Goal: Navigation & Orientation: Find specific page/section

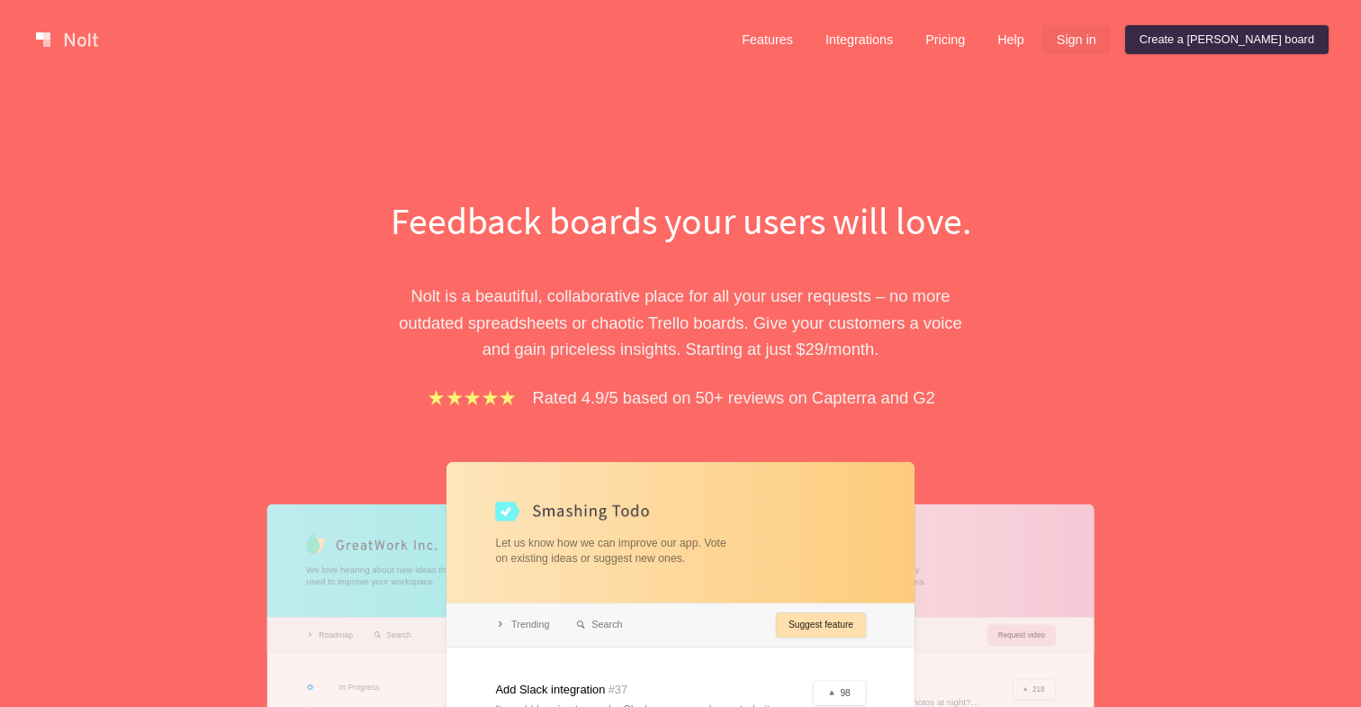
click at [1111, 40] on link "Sign in" at bounding box center [1077, 39] width 68 height 29
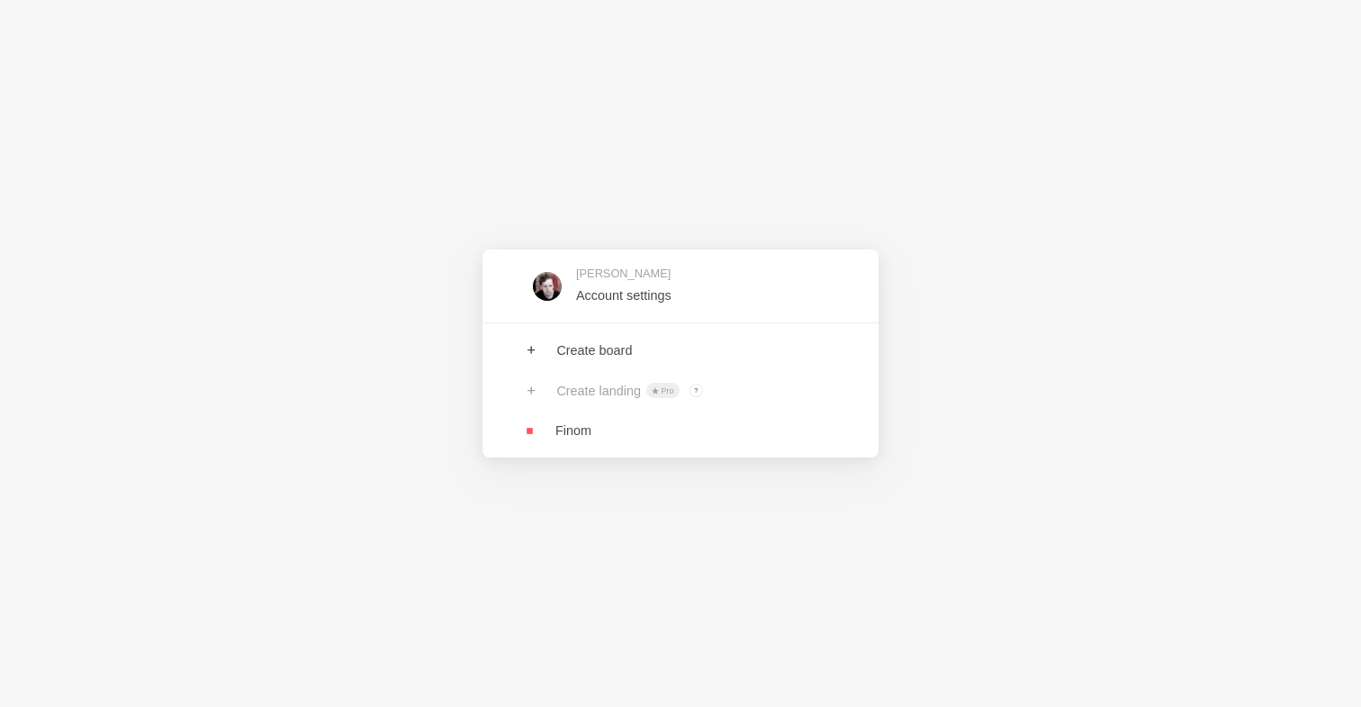
click at [606, 419] on link at bounding box center [681, 431] width 396 height 40
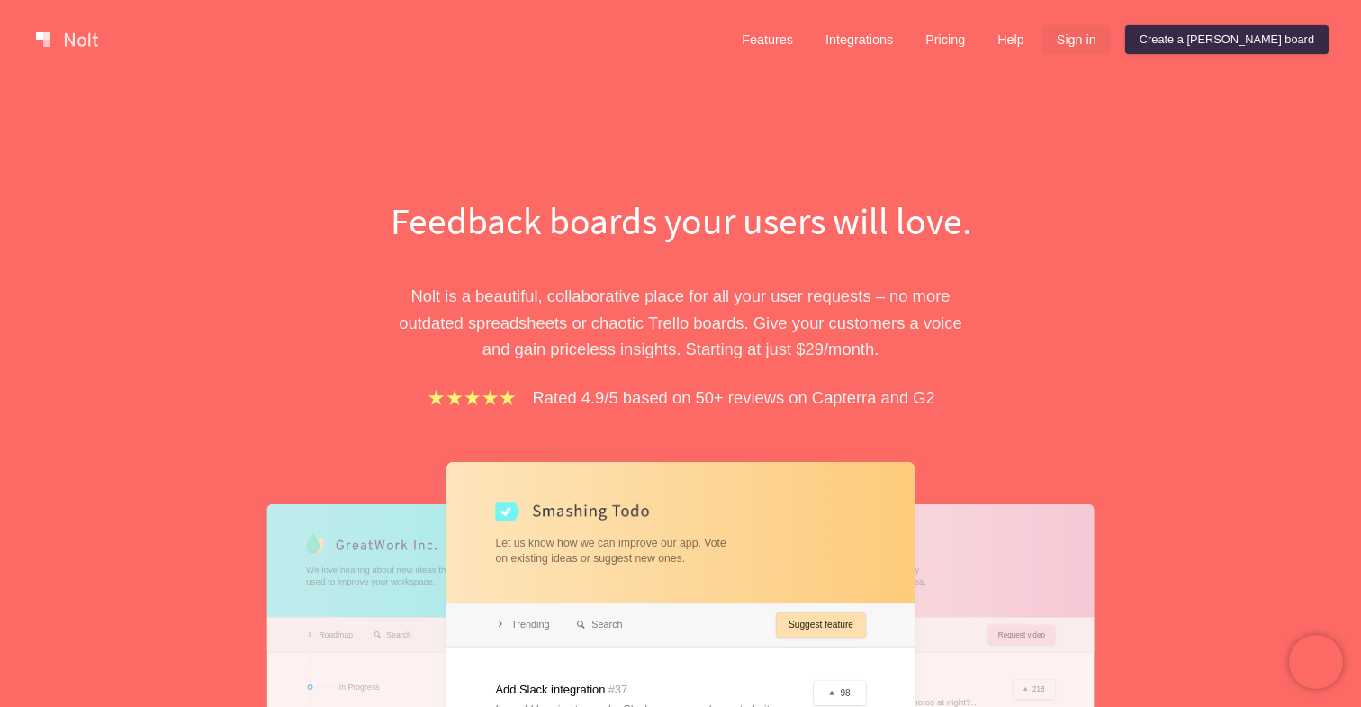
click at [1111, 38] on link "Sign in" at bounding box center [1077, 39] width 68 height 29
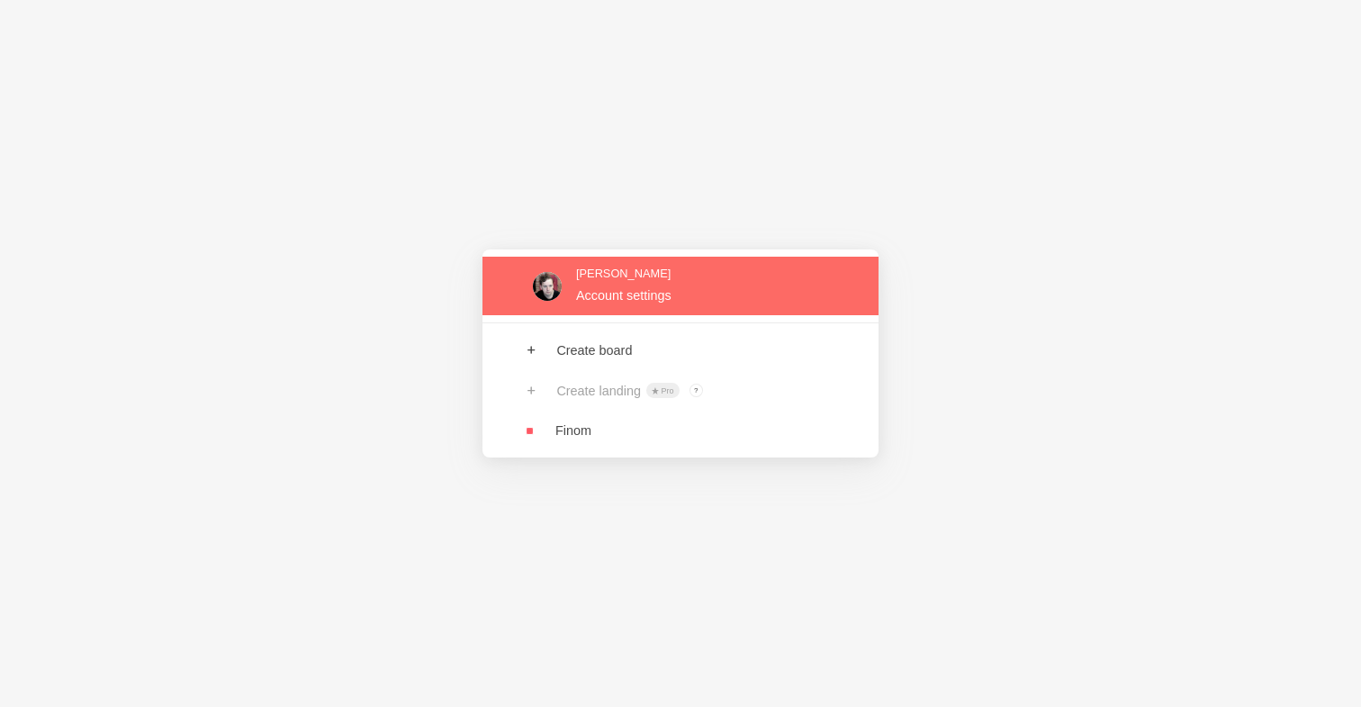
click at [676, 303] on link at bounding box center [681, 286] width 396 height 59
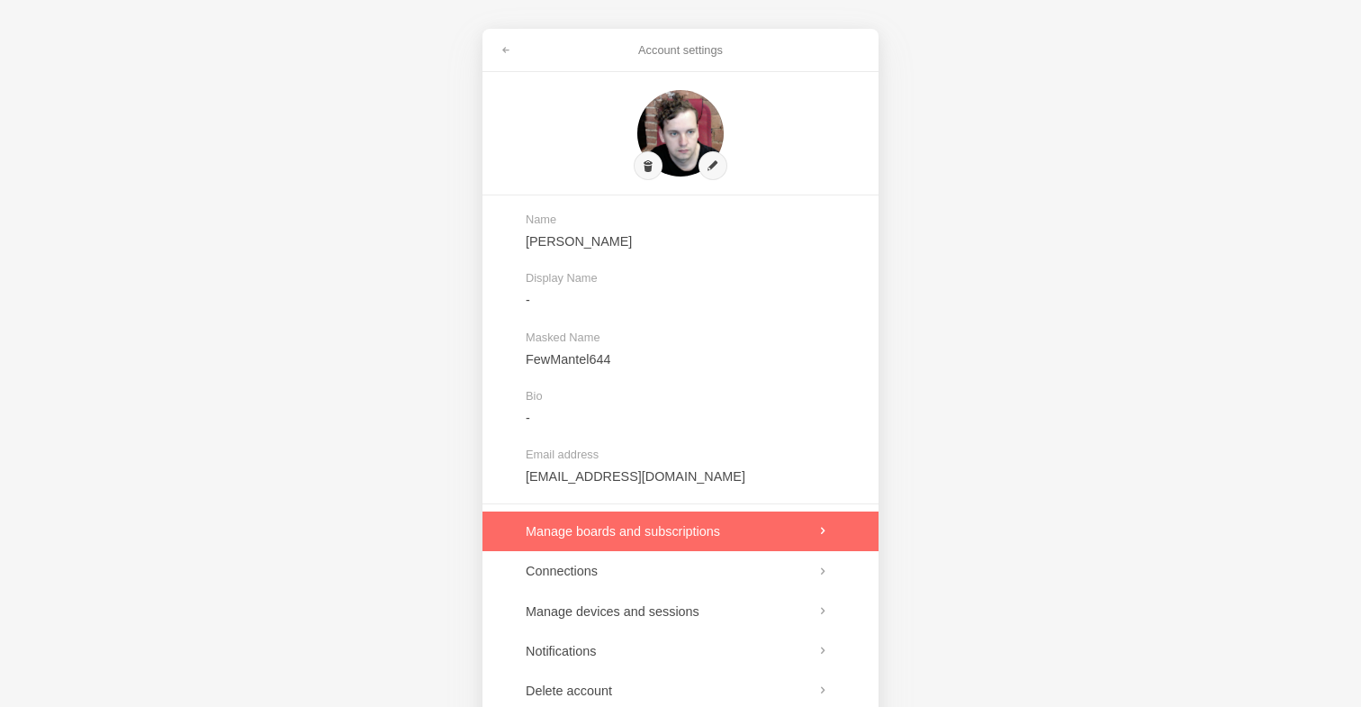
click at [727, 529] on link at bounding box center [681, 531] width 396 height 40
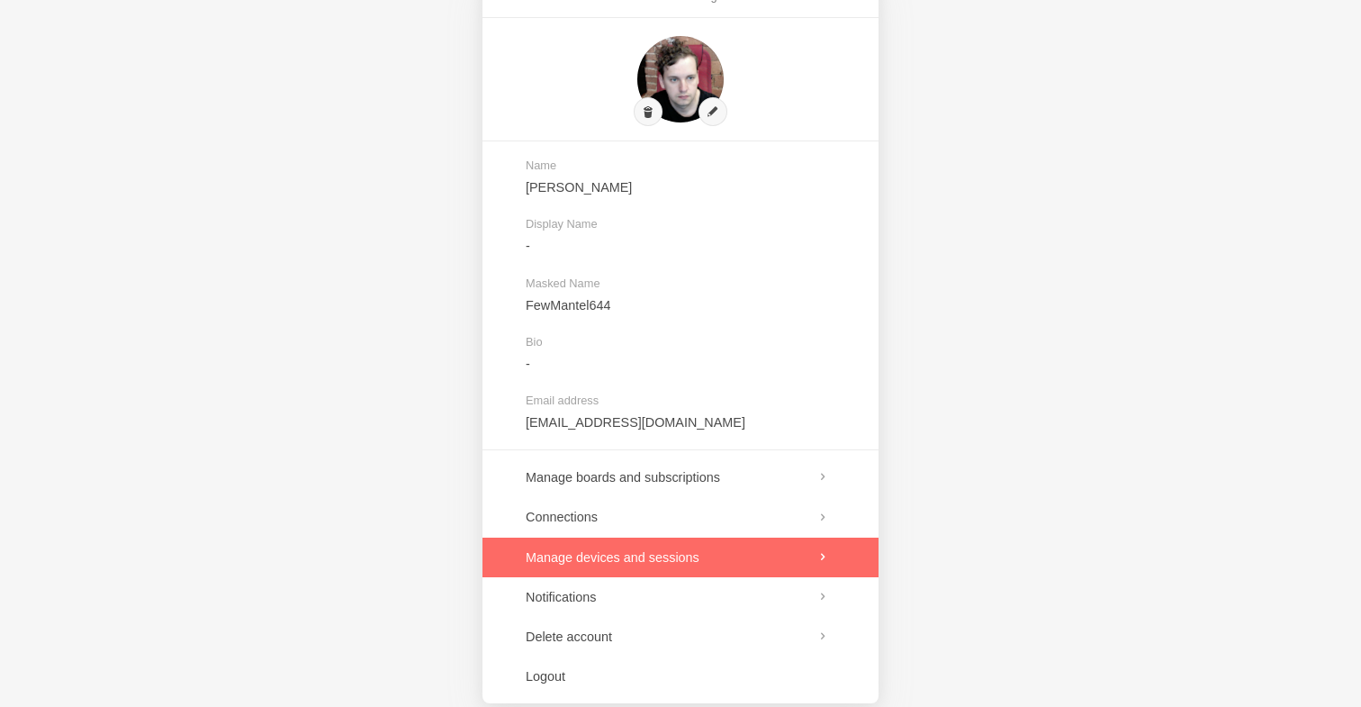
scroll to position [79, 0]
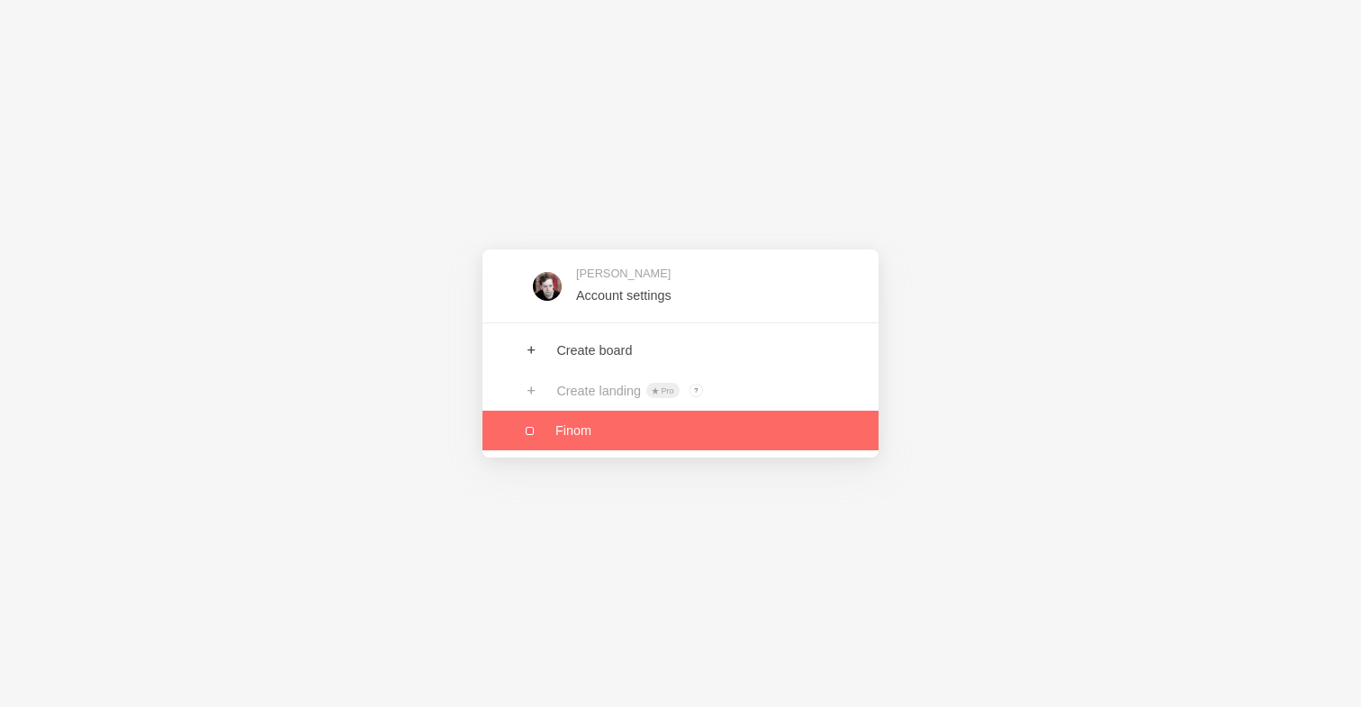
click at [568, 424] on link at bounding box center [681, 431] width 396 height 40
